Goal: Navigation & Orientation: Find specific page/section

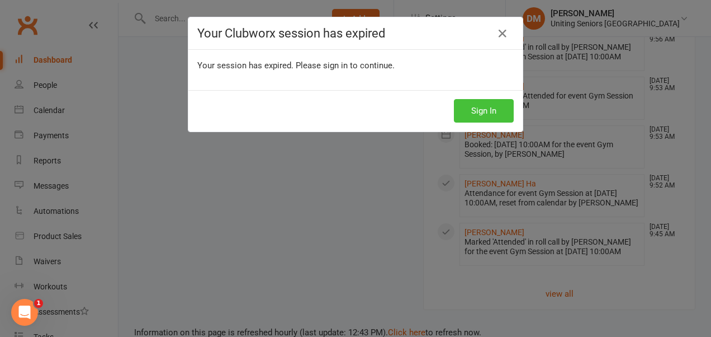
click at [484, 111] on button "Sign In" at bounding box center [484, 110] width 60 height 23
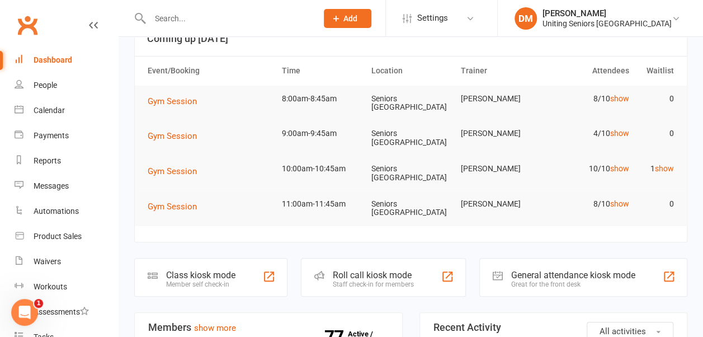
scroll to position [79, 0]
click at [619, 100] on link "show" at bounding box center [619, 98] width 19 height 9
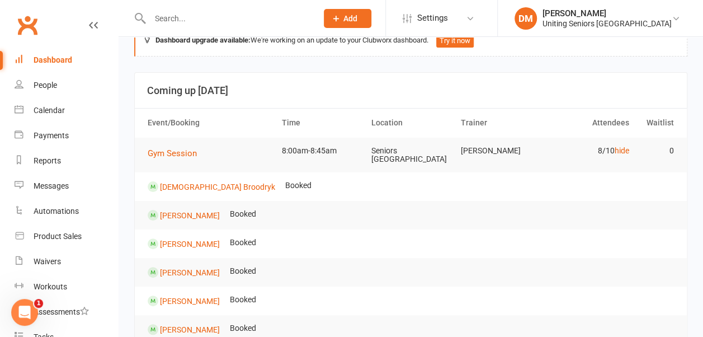
scroll to position [26, 0]
click at [622, 154] on link "hide" at bounding box center [621, 151] width 15 height 9
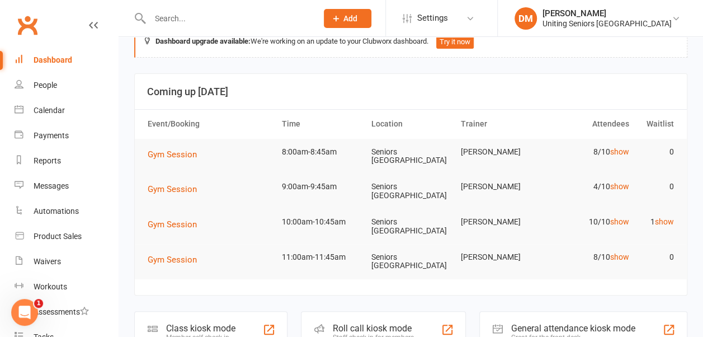
click at [619, 186] on link "show" at bounding box center [619, 186] width 19 height 9
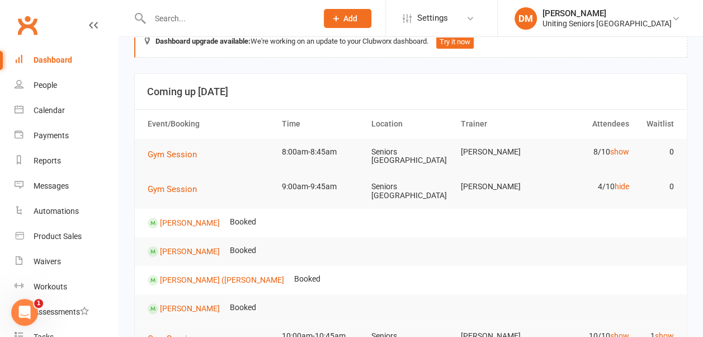
click at [619, 186] on link "hide" at bounding box center [621, 186] width 15 height 9
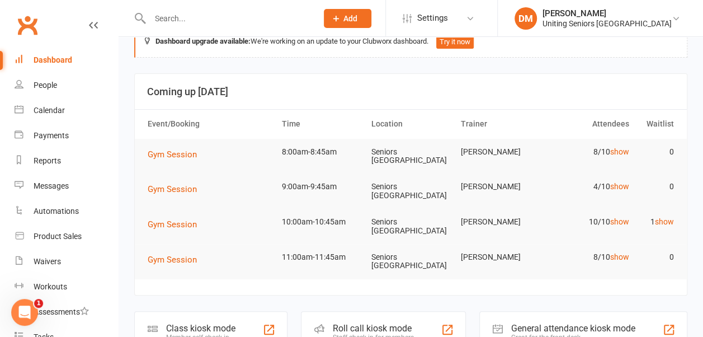
scroll to position [83, 0]
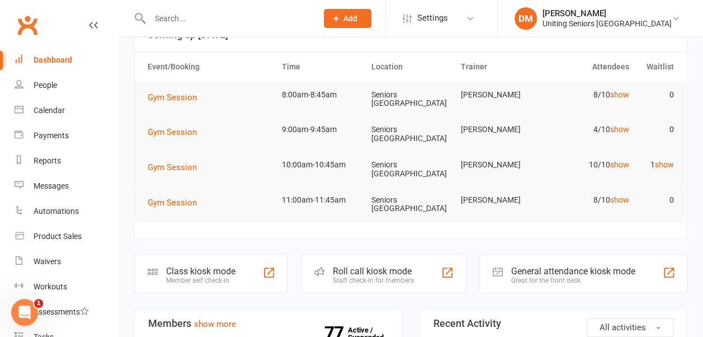
click at [623, 201] on link "show" at bounding box center [619, 199] width 19 height 9
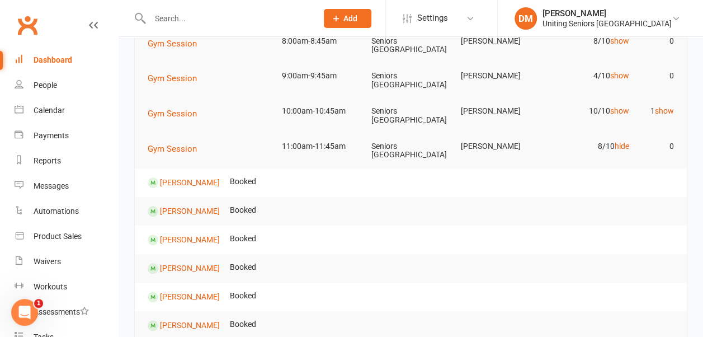
scroll to position [119, 0]
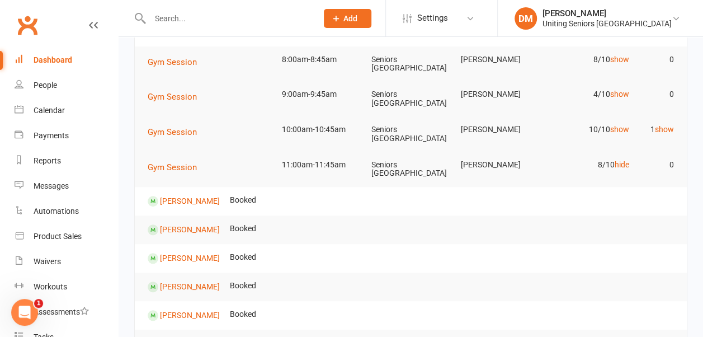
click at [622, 162] on link "hide" at bounding box center [621, 164] width 15 height 9
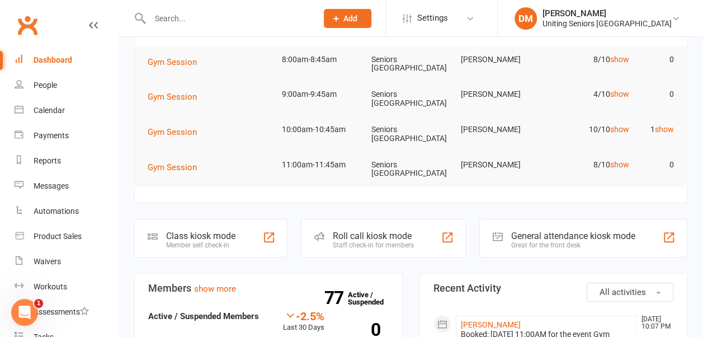
click at [668, 126] on link "show" at bounding box center [664, 129] width 19 height 9
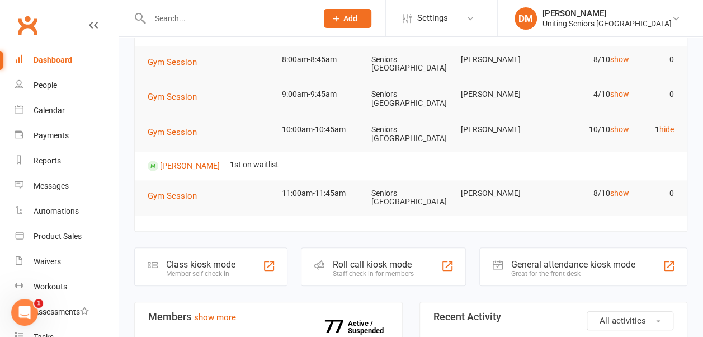
click at [668, 126] on link "hide" at bounding box center [666, 129] width 15 height 9
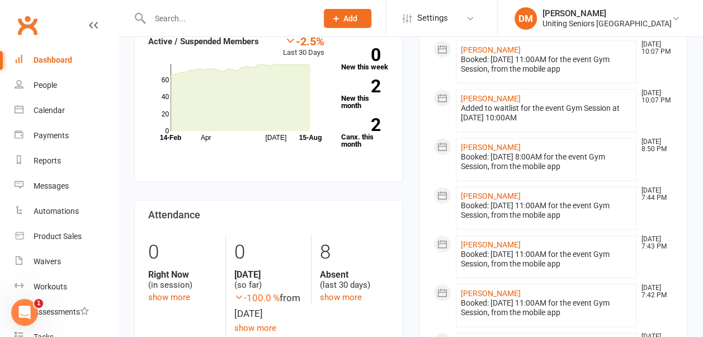
scroll to position [391, 0]
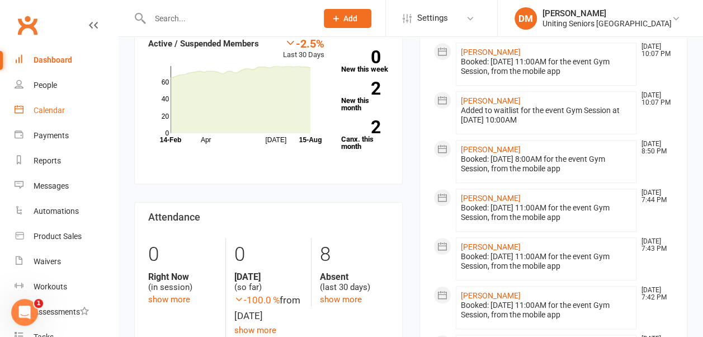
click at [53, 115] on link "Calendar" at bounding box center [66, 110] width 103 height 25
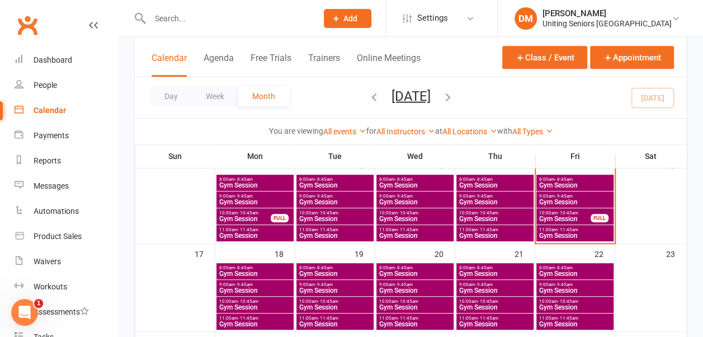
scroll to position [303, 0]
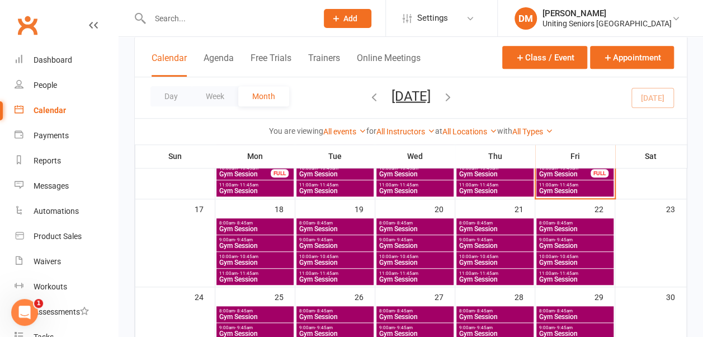
click at [546, 276] on span "Gym Session" at bounding box center [574, 279] width 73 height 7
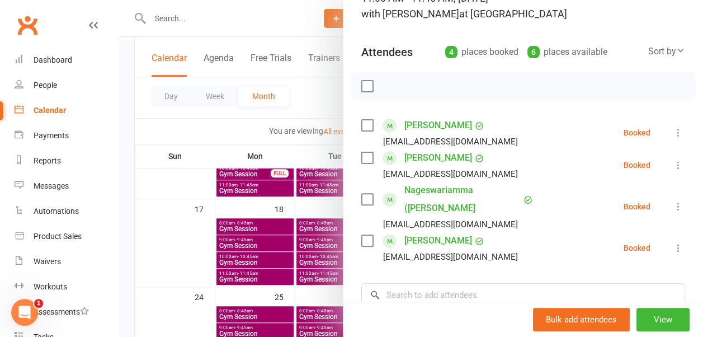
scroll to position [0, 0]
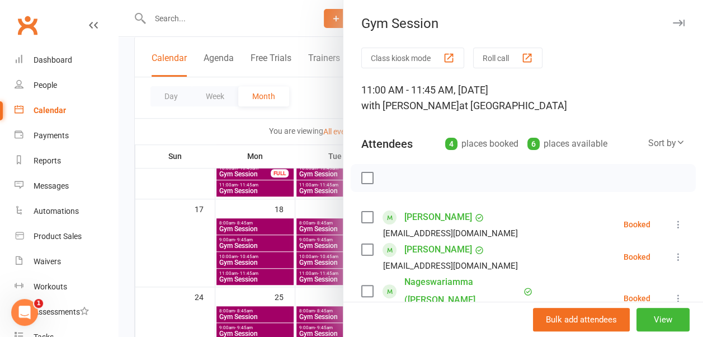
click at [673, 20] on icon "button" at bounding box center [679, 23] width 12 height 7
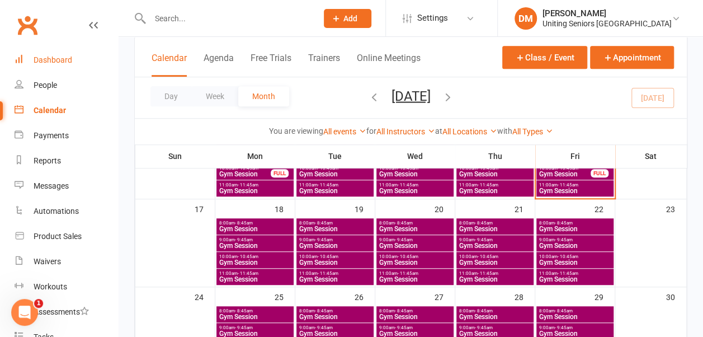
click at [68, 58] on div "Dashboard" at bounding box center [53, 59] width 39 height 9
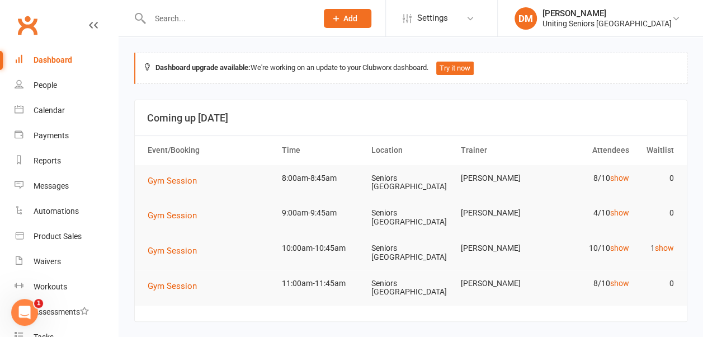
drag, startPoint x: 462, startPoint y: 198, endPoint x: 519, endPoint y: 59, distance: 149.9
click at [519, 59] on div "Dashboard upgrade available: We're working on an update to your Clubworx dashbo…" at bounding box center [410, 68] width 553 height 31
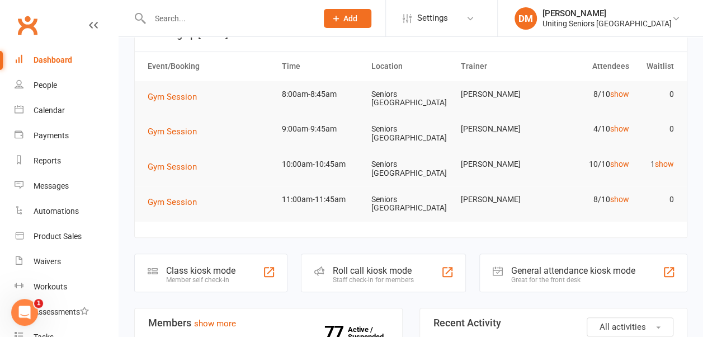
scroll to position [87, 0]
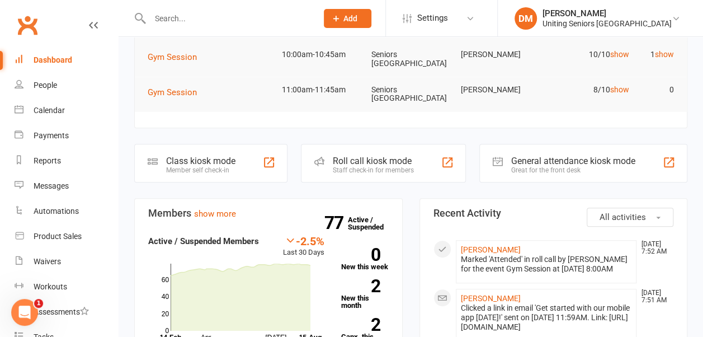
scroll to position [192, 0]
